Goal: Information Seeking & Learning: Find specific fact

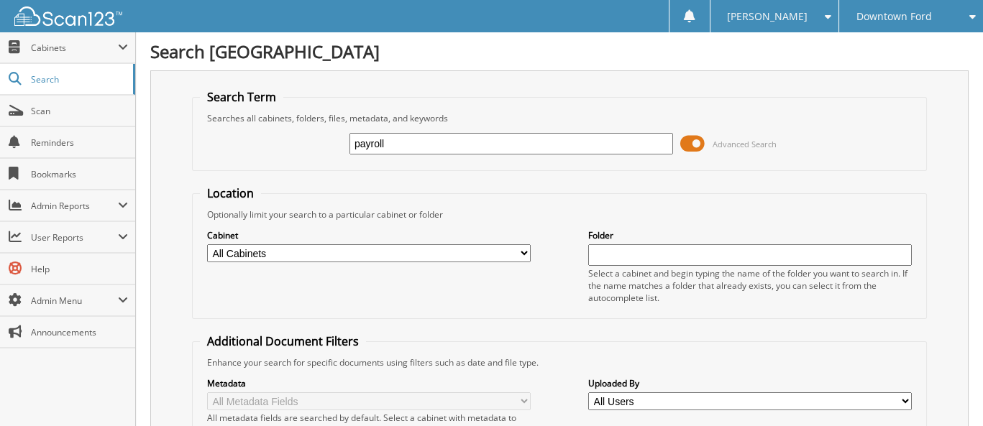
type input "payroll deduction"
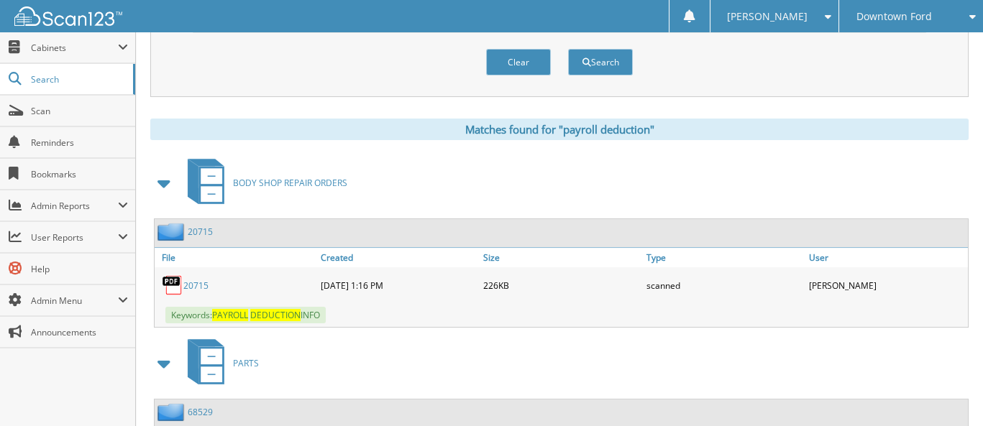
scroll to position [647, 0]
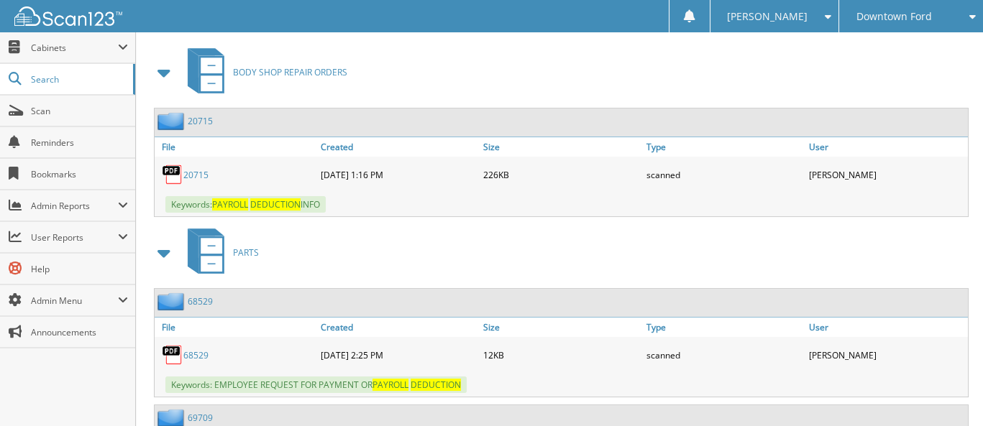
click at [247, 199] on span "PAYROLL" at bounding box center [230, 205] width 36 height 12
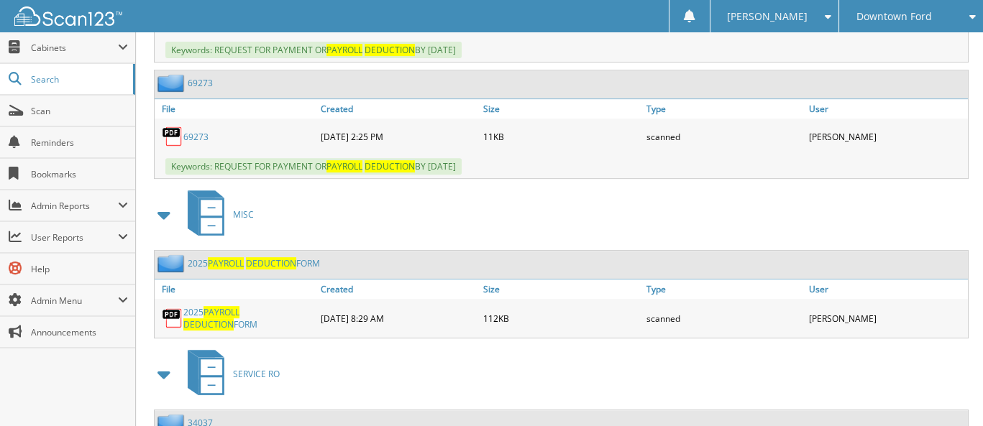
scroll to position [1223, 0]
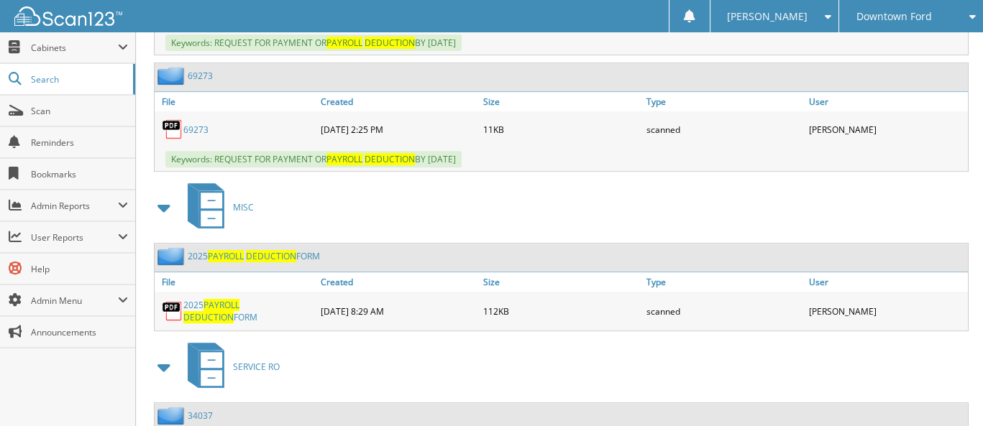
click at [232, 299] on span "PAYROLL" at bounding box center [222, 305] width 36 height 12
click at [697, 372] on div "SERVICE RO" at bounding box center [559, 367] width 818 height 57
